Goal: Ask a question

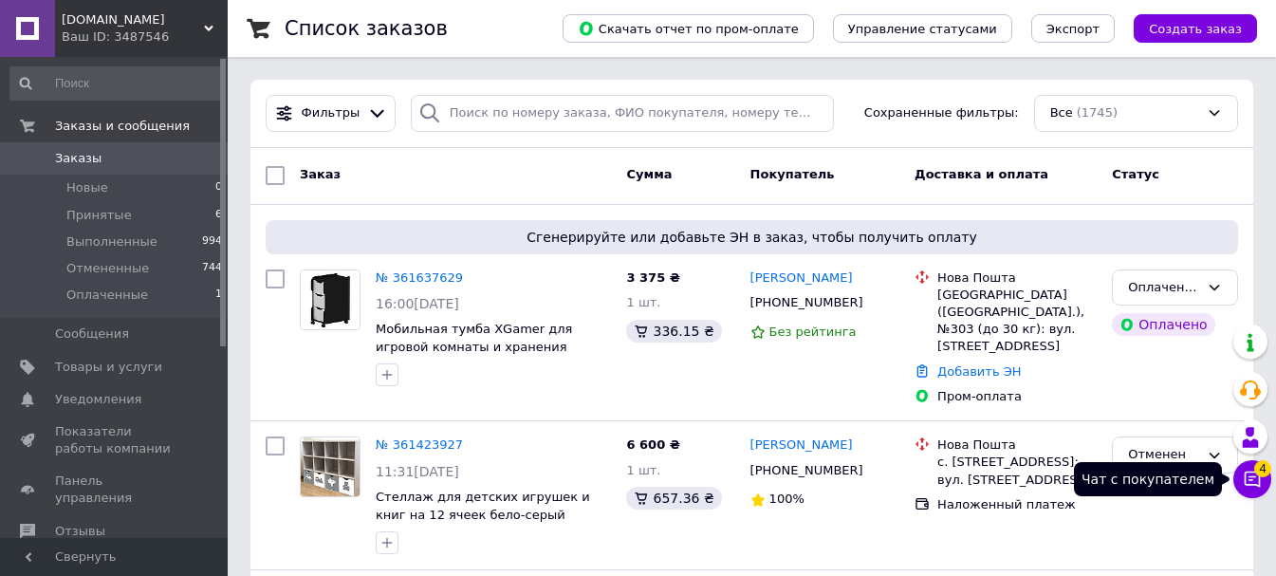
click at [1249, 480] on icon at bounding box center [1253, 479] width 16 height 16
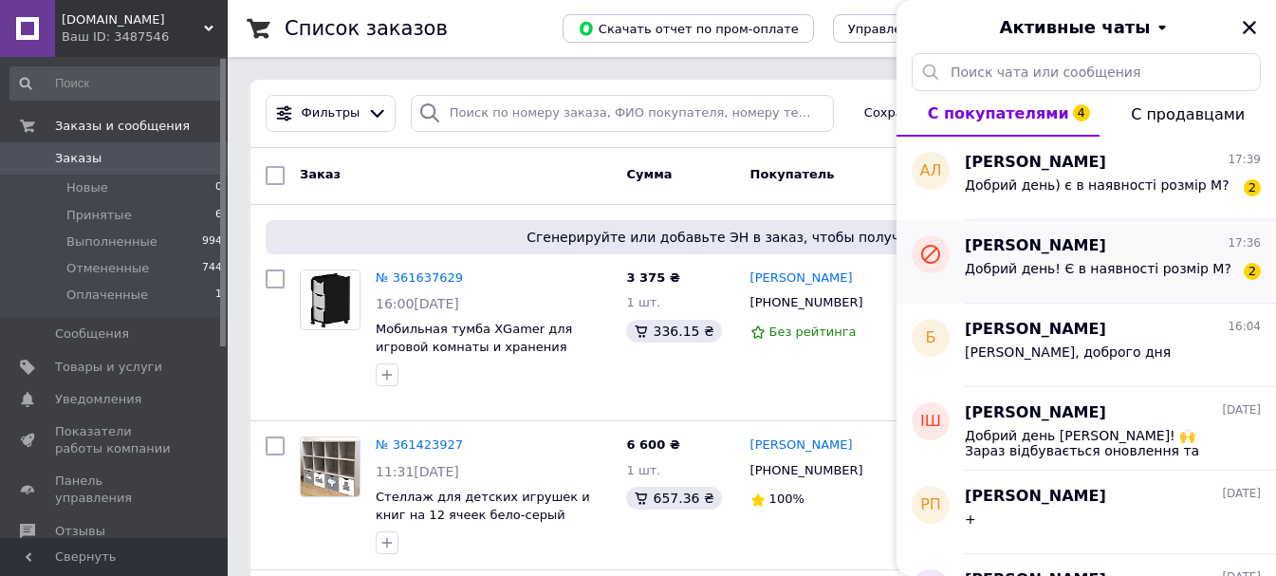
click at [1087, 269] on span "Добрий день! Є в наявності розмір М?" at bounding box center [1098, 268] width 267 height 15
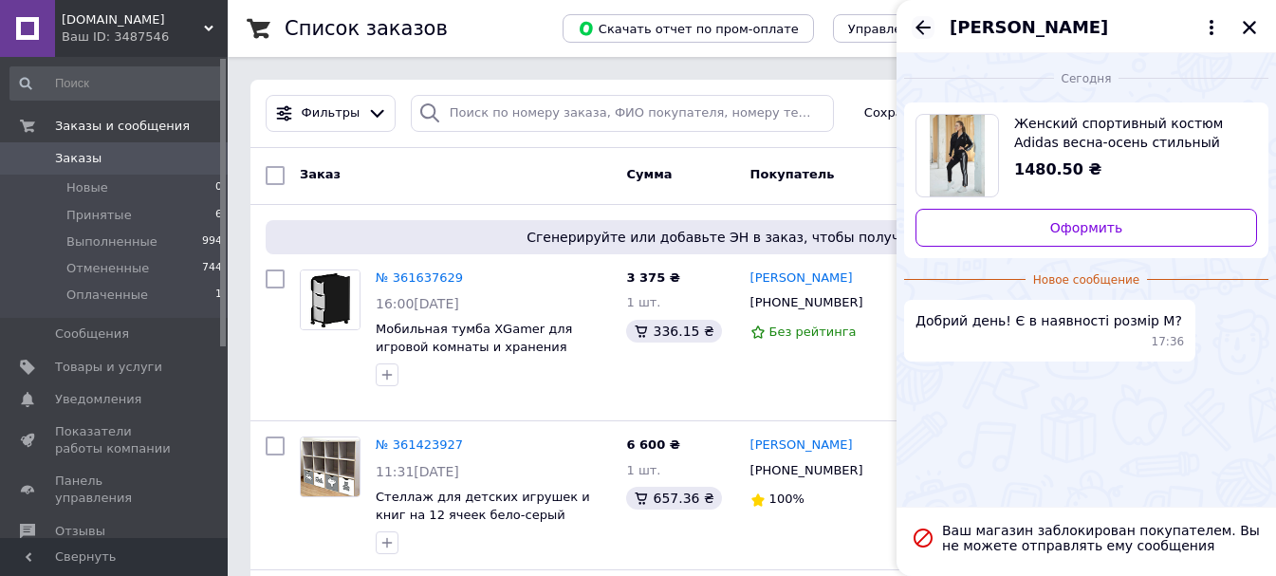
click at [922, 29] on icon "Назад" at bounding box center [923, 27] width 23 height 23
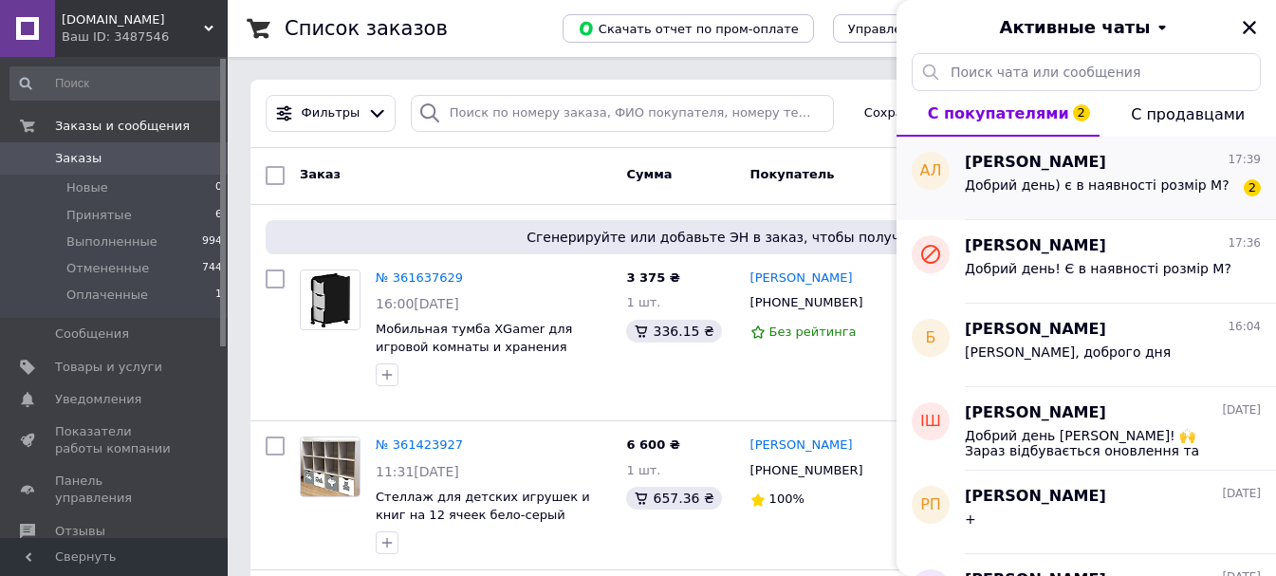
click at [1029, 184] on span "Добрий день) є в наявності розмір М?" at bounding box center [1097, 184] width 265 height 15
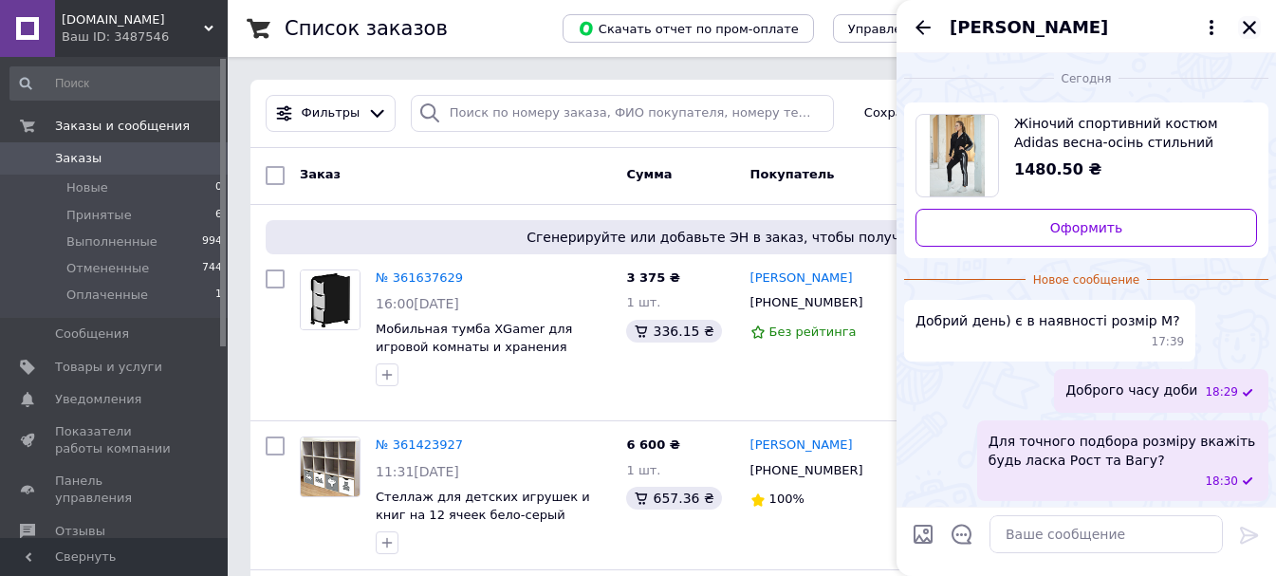
click at [1252, 32] on icon "Закрыть" at bounding box center [1249, 27] width 17 height 17
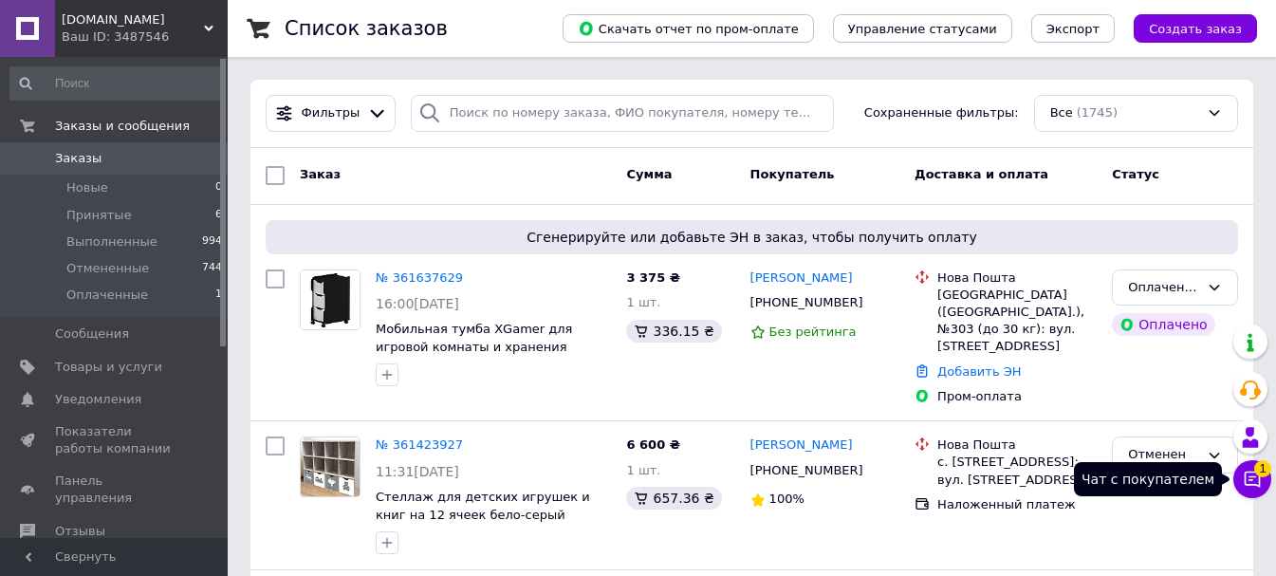
click at [1252, 481] on icon at bounding box center [1252, 479] width 19 height 19
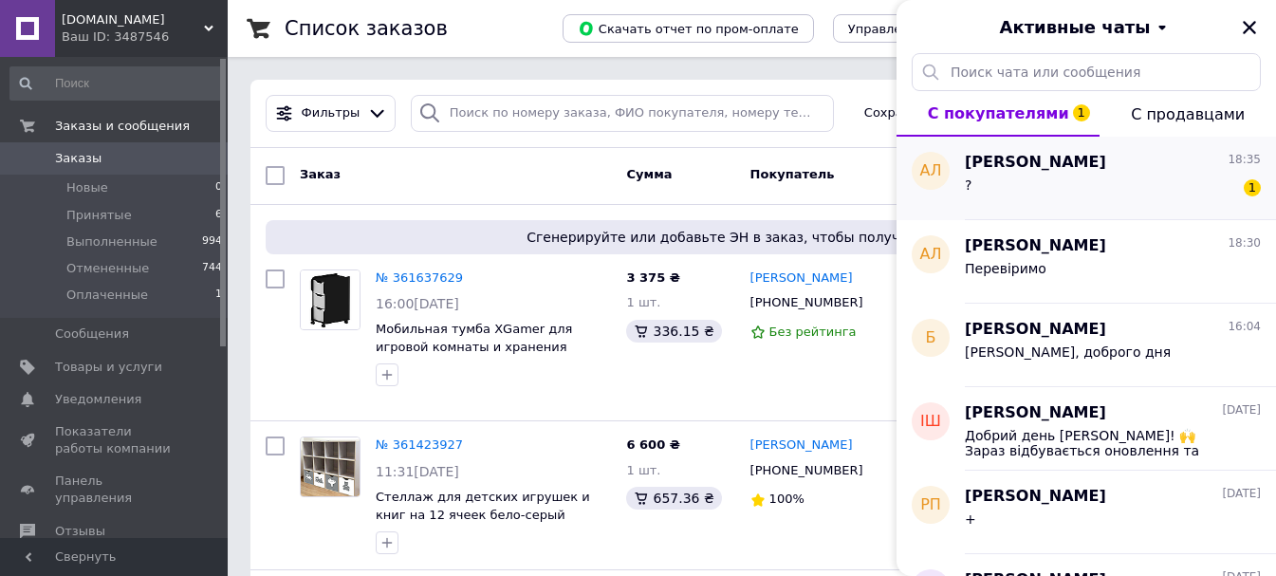
click at [1053, 190] on div "? 1" at bounding box center [1113, 189] width 296 height 30
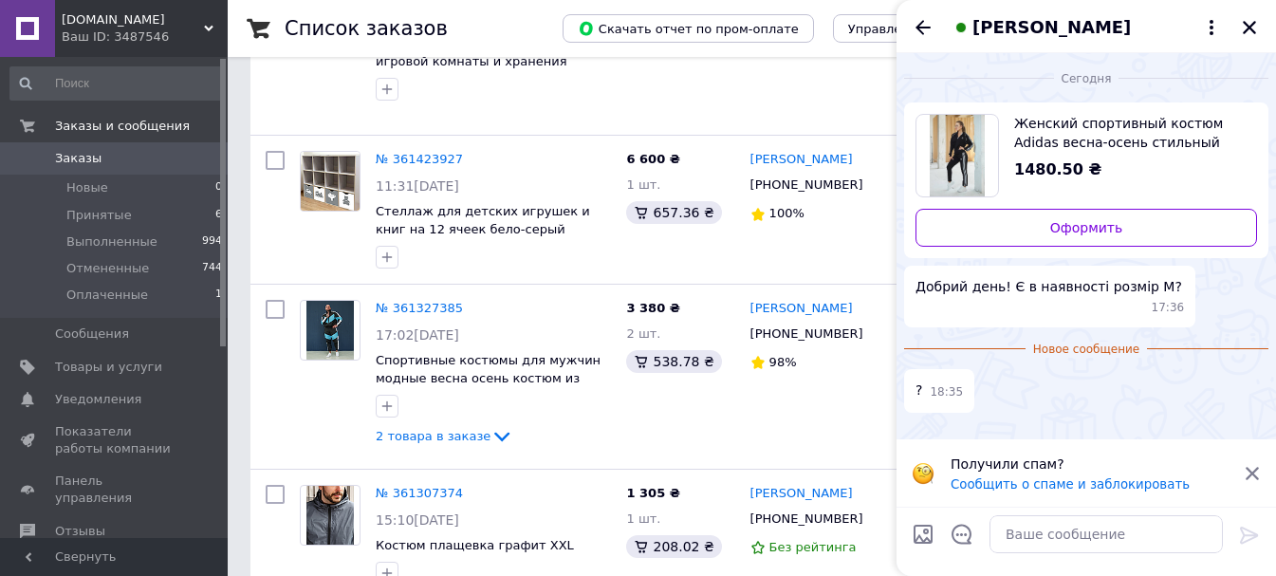
scroll to position [285, 0]
click at [1253, 468] on icon at bounding box center [1252, 473] width 17 height 17
